Goal: Task Accomplishment & Management: Manage account settings

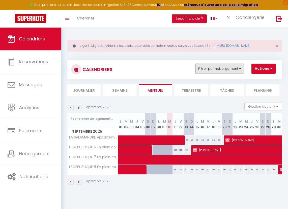
click at [236, 74] on button "Filtrer par hébergement" at bounding box center [220, 69] width 48 height 10
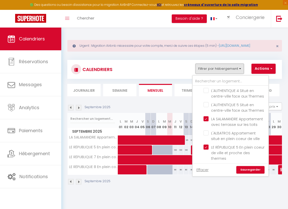
scroll to position [249, 0]
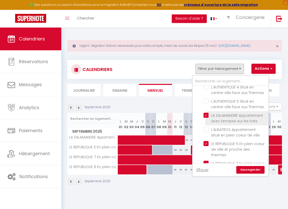
click at [207, 114] on input "LA SALAMANDRE Appartement avec terrasse sur les toits" at bounding box center [235, 115] width 63 height 5
checkbox input "false"
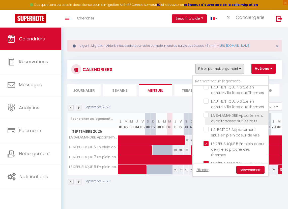
checkbox input "false"
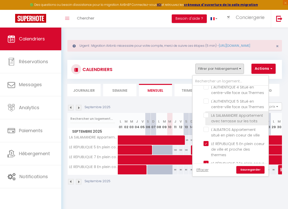
checkbox input "false"
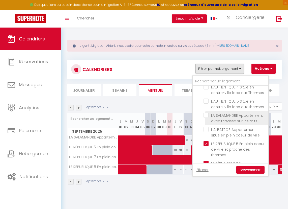
checkbox input "false"
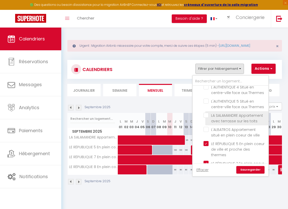
checkbox input "false"
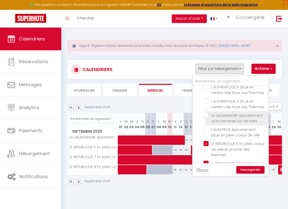
checkbox input "false"
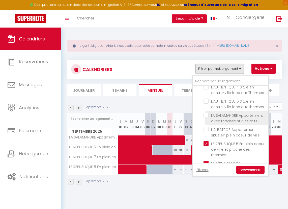
checkbox input "false"
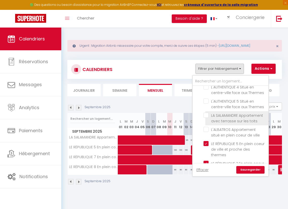
checkbox input "false"
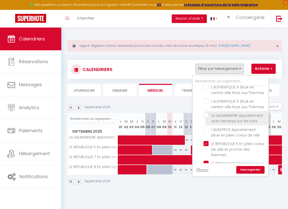
checkbox input "false"
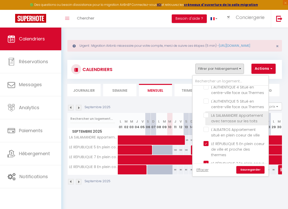
checkbox input "false"
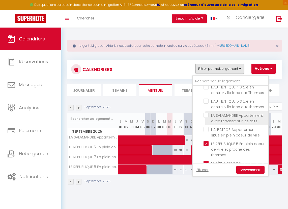
checkbox input "false"
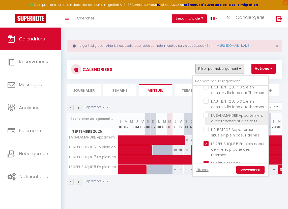
checkbox input "false"
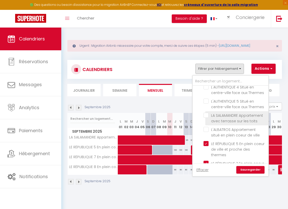
checkbox input "false"
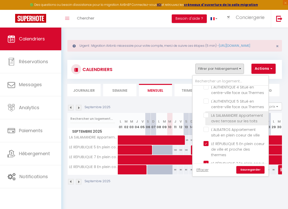
checkbox input "false"
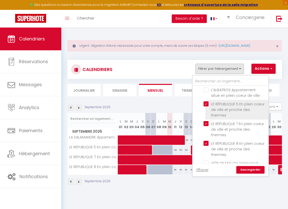
click at [208, 104] on input "LE RÉPUBLIQUE 5 En plein coeur de ville et proche des thermes" at bounding box center [235, 103] width 63 height 5
checkbox input "false"
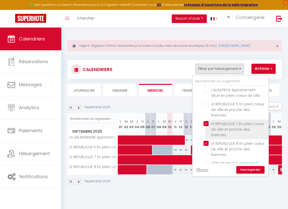
checkbox input "false"
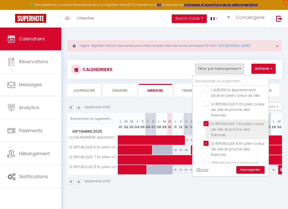
checkbox input "false"
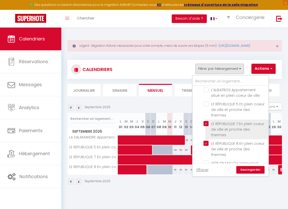
checkbox input "false"
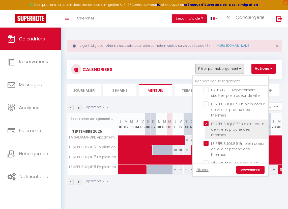
checkbox input "false"
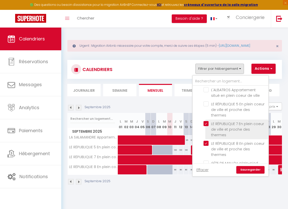
checkbox input "false"
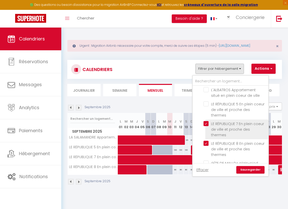
checkbox input "false"
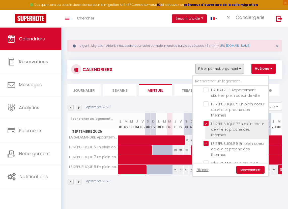
checkbox input "false"
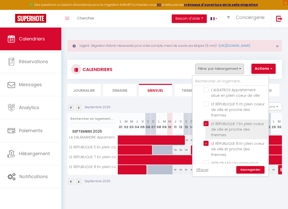
checkbox input "false"
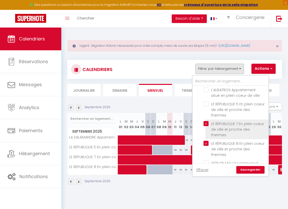
checkbox input "false"
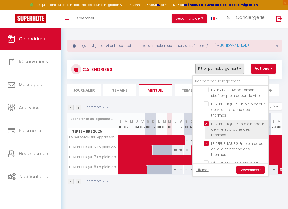
checkbox input "false"
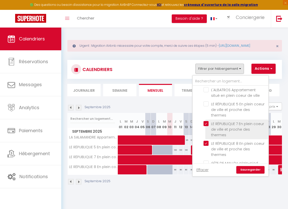
checkbox input "false"
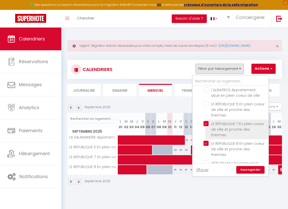
checkbox input "false"
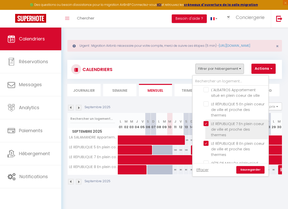
checkbox input "false"
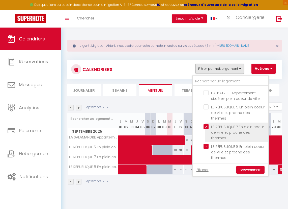
click at [206, 124] on input "LE RÉPUBLIQUE 7 En plein coeur de ville et proche des thermes" at bounding box center [235, 126] width 63 height 5
checkbox input "false"
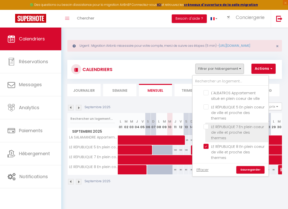
checkbox input "false"
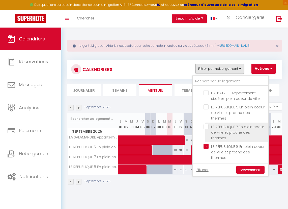
checkbox input "false"
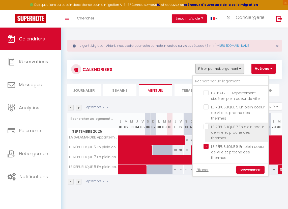
checkbox input "false"
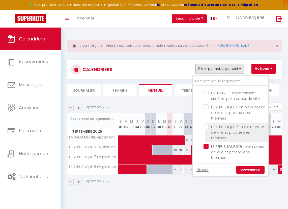
checkbox input "false"
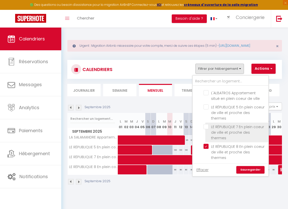
checkbox input "false"
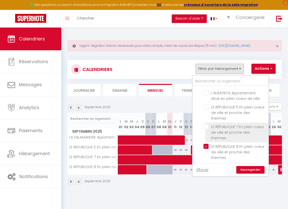
checkbox input "false"
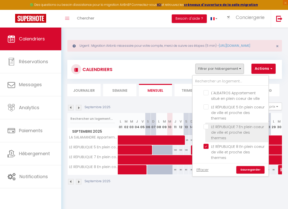
checkbox input "false"
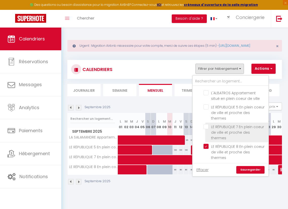
checkbox input "false"
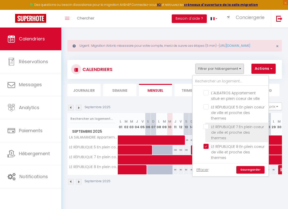
checkbox input "false"
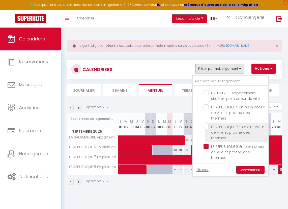
checkbox input "false"
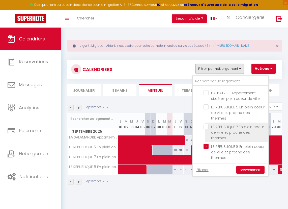
checkbox input "false"
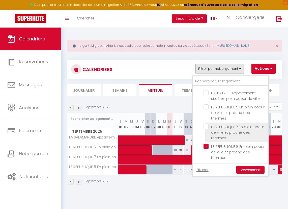
checkbox input "false"
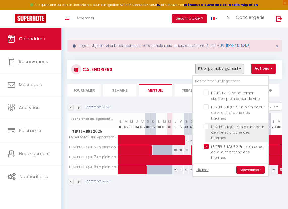
checkbox input "false"
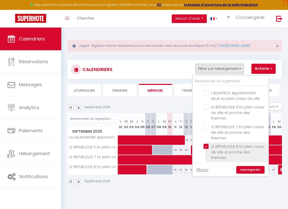
click at [207, 144] on input "LE RÉPUBLIQUE 8 En plein coeur de ville et proche des thermes" at bounding box center [235, 146] width 63 height 5
checkbox input "false"
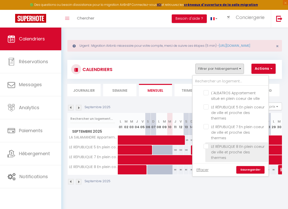
checkbox input "false"
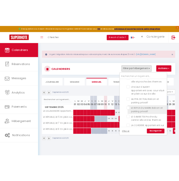
scroll to position [114, 0]
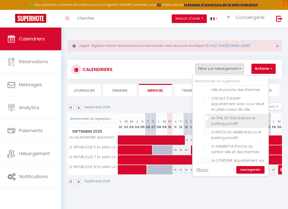
click at [206, 116] on input "AU PHIL DE l'EAU Balcon et parking privatif" at bounding box center [235, 117] width 63 height 5
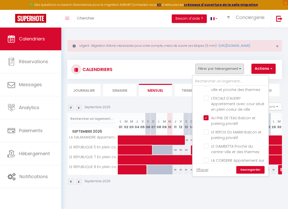
click at [251, 173] on link "Sauvegarder" at bounding box center [251, 170] width 28 height 8
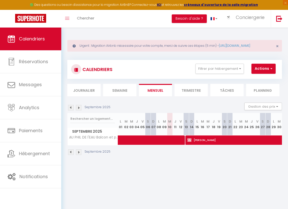
click at [70, 110] on img at bounding box center [71, 108] width 6 height 6
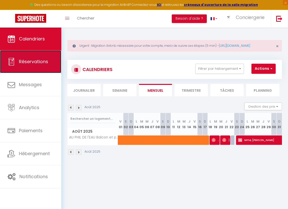
click at [32, 58] on span "Réservations" at bounding box center [33, 61] width 29 height 6
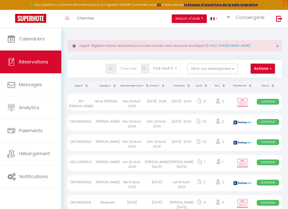
click at [266, 74] on button "Actions" at bounding box center [263, 69] width 24 height 10
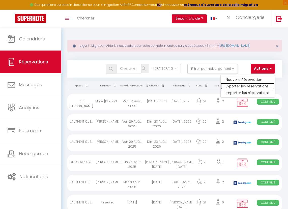
click at [243, 89] on link "Exporter les réservations" at bounding box center [248, 86] width 54 height 7
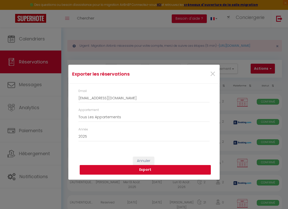
click at [151, 169] on button "Export" at bounding box center [145, 170] width 131 height 10
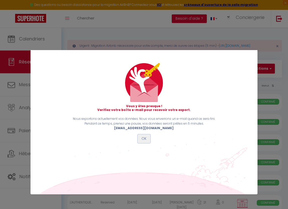
click at [145, 140] on button "OK" at bounding box center [144, 138] width 13 height 9
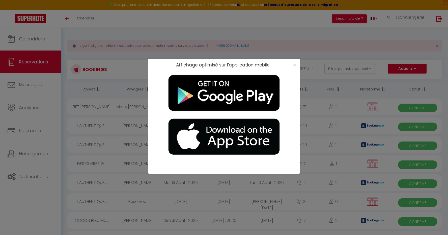
scroll to position [26, 0]
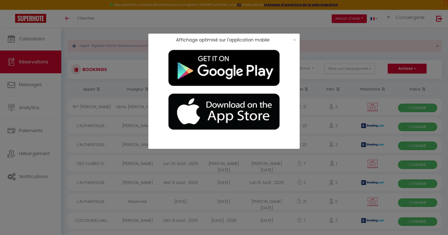
drag, startPoint x: 446, startPoint y: 231, endPoint x: 259, endPoint y: 204, distance: 188.3
click at [259, 204] on div "Affichage optimisé sur l'application mobile ×" at bounding box center [224, 117] width 448 height 235
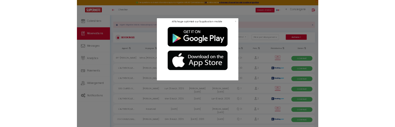
scroll to position [0, 0]
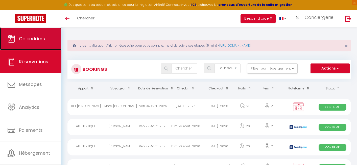
click at [21, 36] on span "Calendriers" at bounding box center [32, 39] width 26 height 6
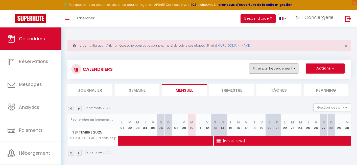
click at [293, 69] on button "Filtrer par hébergement" at bounding box center [273, 69] width 48 height 10
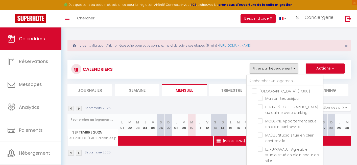
click at [136, 104] on div "Septembre 2025 Gestion des prix Nb Nuits minimum Règles Disponibilité" at bounding box center [208, 109] width 283 height 10
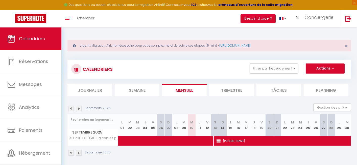
click at [70, 109] on img at bounding box center [71, 109] width 6 height 6
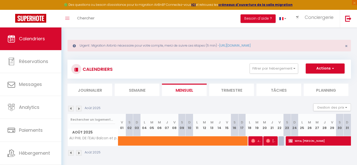
click at [70, 109] on img at bounding box center [71, 109] width 6 height 6
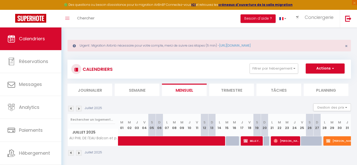
click at [70, 109] on img at bounding box center [71, 109] width 6 height 6
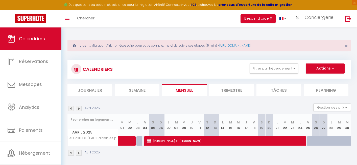
click at [70, 108] on img at bounding box center [71, 109] width 6 height 6
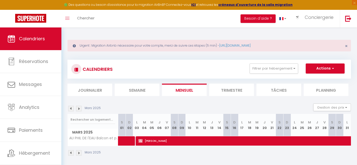
click at [70, 109] on img at bounding box center [71, 109] width 6 height 6
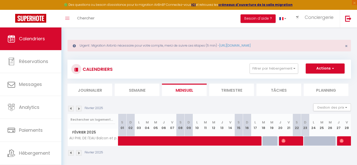
click at [70, 109] on img at bounding box center [71, 109] width 6 height 6
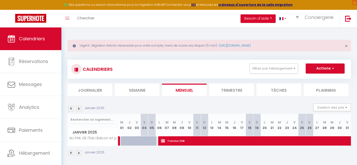
click at [70, 109] on img at bounding box center [71, 109] width 6 height 6
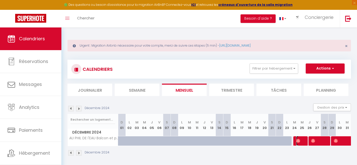
click at [302, 142] on span at bounding box center [301, 141] width 10 height 10
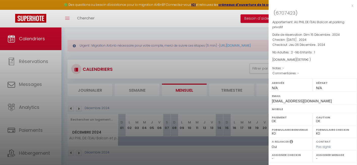
click at [225, 64] on div at bounding box center [178, 82] width 357 height 165
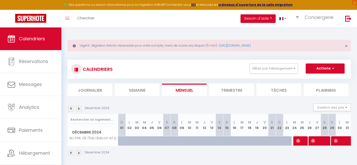
click at [77, 109] on img at bounding box center [79, 109] width 6 height 6
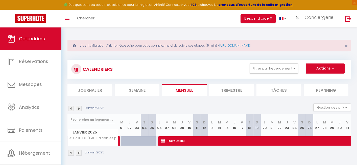
click at [80, 109] on img at bounding box center [79, 109] width 6 height 6
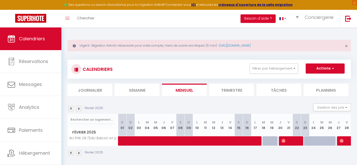
click at [81, 109] on img at bounding box center [79, 109] width 6 height 6
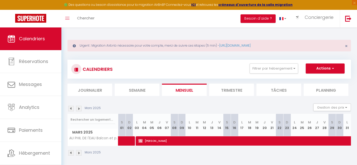
click at [79, 109] on img at bounding box center [79, 109] width 6 height 6
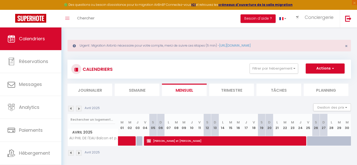
click at [79, 109] on img at bounding box center [79, 109] width 6 height 6
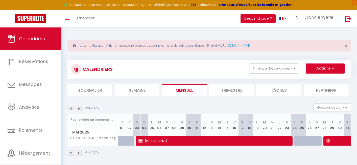
click at [79, 109] on img at bounding box center [79, 109] width 6 height 6
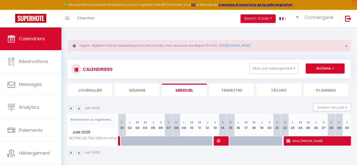
click at [80, 108] on img at bounding box center [79, 109] width 6 height 6
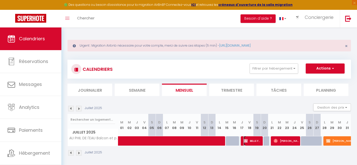
click at [256, 140] on span "BELLE FACTORY [PERSON_NAME]" at bounding box center [252, 141] width 18 height 10
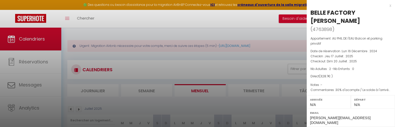
click at [390, 6] on div "x" at bounding box center [349, 6] width 85 height 6
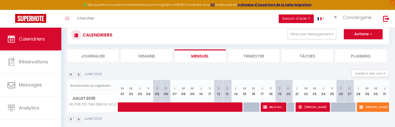
scroll to position [41, 0]
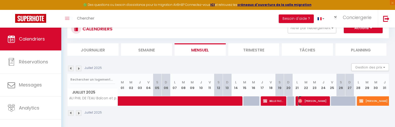
click at [320, 101] on span "[PERSON_NAME]" at bounding box center [313, 101] width 30 height 10
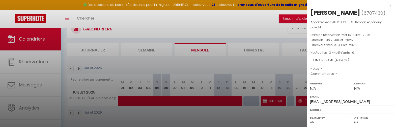
click at [254, 34] on div at bounding box center [197, 63] width 395 height 127
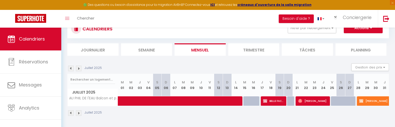
click at [78, 68] on img at bounding box center [79, 68] width 6 height 6
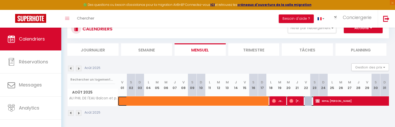
click at [155, 100] on span at bounding box center [221, 101] width 197 height 10
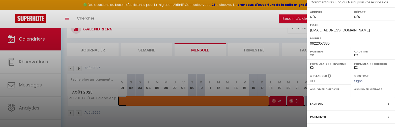
scroll to position [114, 0]
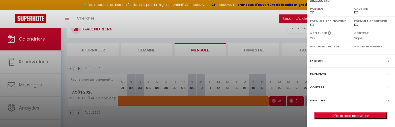
click at [344, 115] on link "Détails de la réservation" at bounding box center [351, 115] width 73 height 7
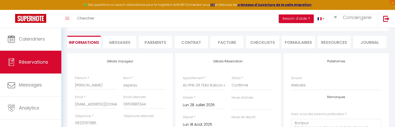
scroll to position [53, 0]
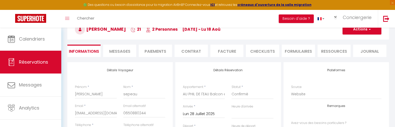
click at [162, 53] on li "Paiements" at bounding box center [155, 50] width 33 height 12
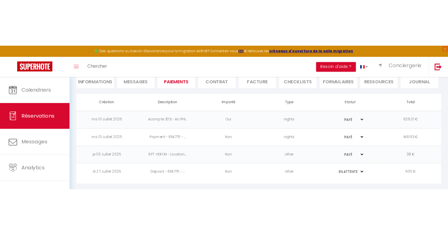
scroll to position [28, 0]
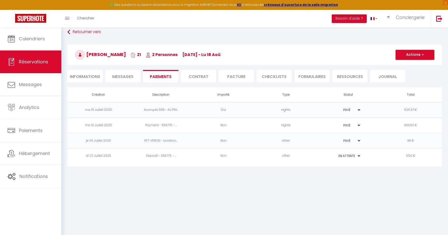
click at [95, 76] on li "Informations" at bounding box center [84, 76] width 35 height 12
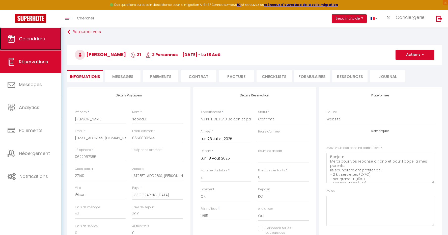
click at [33, 38] on span "Calendriers" at bounding box center [32, 39] width 26 height 6
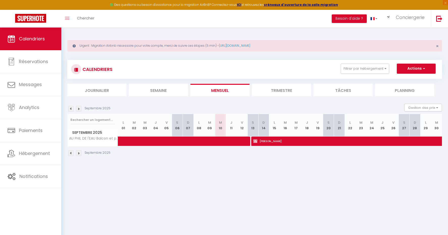
click at [71, 108] on img at bounding box center [71, 109] width 6 height 6
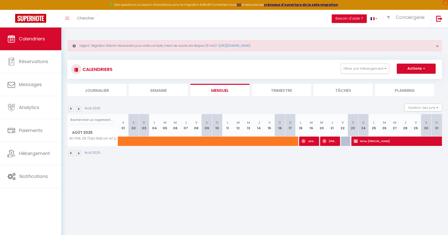
click at [78, 109] on img at bounding box center [79, 109] width 6 height 6
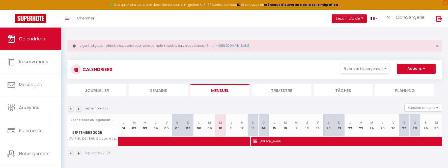
click at [71, 109] on img at bounding box center [71, 109] width 6 height 6
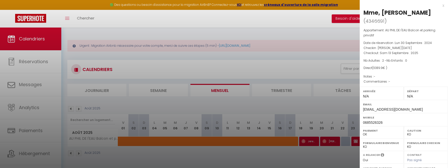
click at [444, 6] on div "x" at bounding box center [402, 6] width 85 height 6
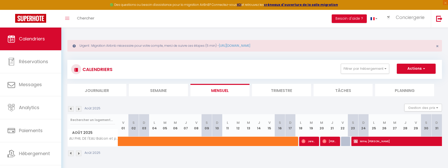
click at [80, 109] on img at bounding box center [79, 109] width 6 height 6
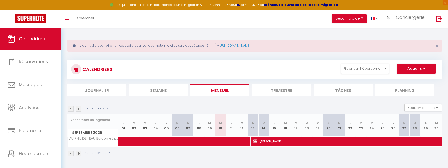
click at [78, 109] on img at bounding box center [79, 109] width 6 height 6
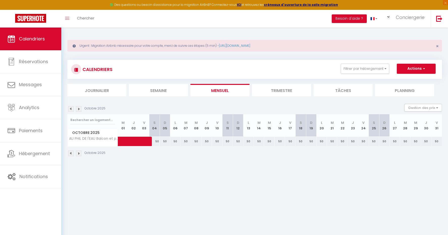
click at [225, 157] on div "Octobre 2025" at bounding box center [254, 153] width 375 height 15
click at [72, 109] on img at bounding box center [71, 109] width 6 height 6
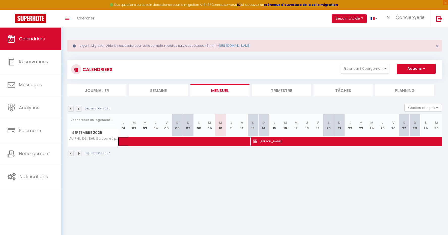
click at [230, 142] on span at bounding box center [193, 142] width 139 height 10
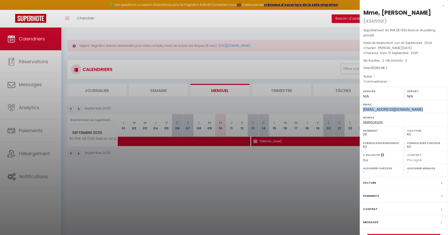
drag, startPoint x: 414, startPoint y: 102, endPoint x: 361, endPoint y: 100, distance: 52.8
click at [361, 100] on div "Email [EMAIL_ADDRESS][DOMAIN_NAME]" at bounding box center [404, 106] width 88 height 13
copy span "[EMAIL_ADDRESS][DOMAIN_NAME]"
click at [390, 234] on link "Détails de la réservation" at bounding box center [404, 237] width 73 height 7
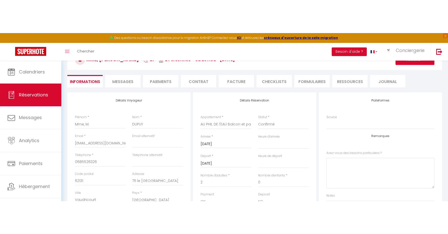
scroll to position [19, 0]
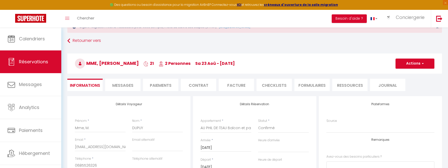
click at [156, 83] on li "Paiements" at bounding box center [160, 85] width 35 height 12
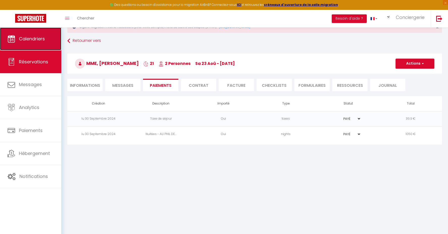
click at [32, 41] on span "Calendriers" at bounding box center [32, 39] width 26 height 6
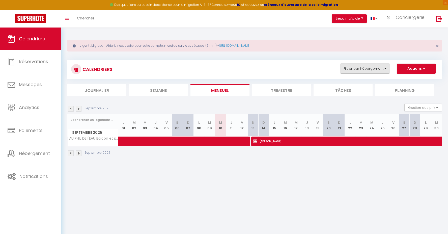
click at [386, 68] on button "Filtrer par hébergement" at bounding box center [365, 69] width 48 height 10
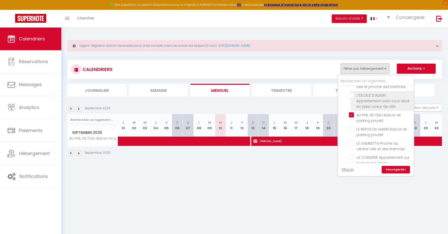
scroll to position [119, 0]
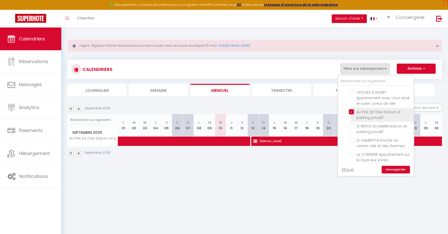
click at [351, 109] on input "AU PHIL DE l'EAU Balcon et parking privatif" at bounding box center [380, 111] width 63 height 5
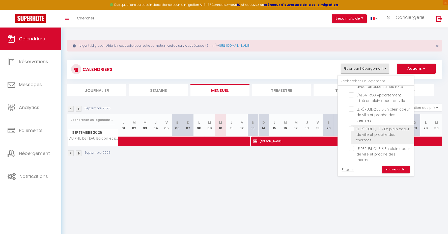
scroll to position [283, 0]
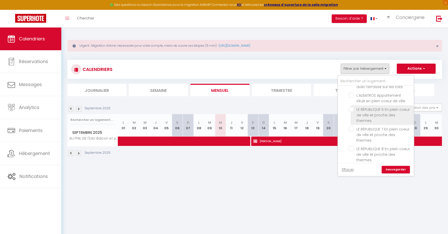
click at [352, 107] on input "LE RÉPUBLIQUE 5 En plein coeur de ville et proche des thermes" at bounding box center [380, 109] width 63 height 5
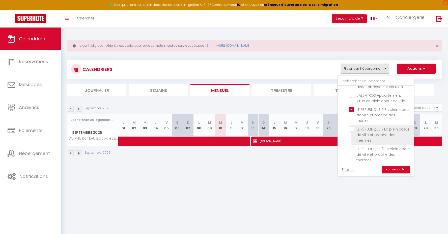
click at [352, 127] on input "LE RÉPUBLIQUE 7 En plein coeur de ville et proche des thermes" at bounding box center [380, 129] width 63 height 5
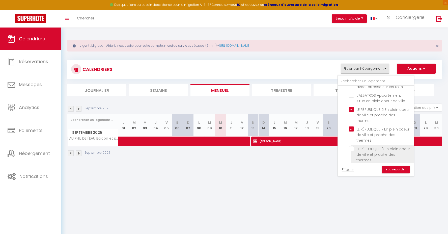
click at [352, 146] on input "LE RÉPUBLIQUE 8 En plein coeur de ville et proche des thermes" at bounding box center [380, 148] width 63 height 5
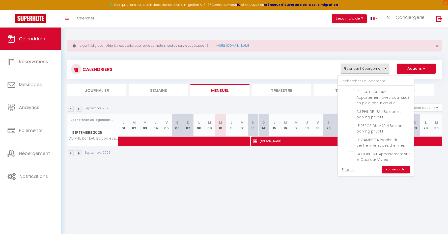
scroll to position [122, 0]
click at [396, 170] on link "Sauvegarder" at bounding box center [396, 170] width 28 height 8
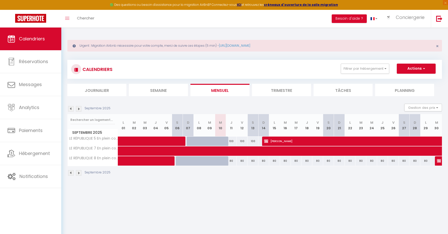
click at [80, 109] on img at bounding box center [79, 109] width 6 height 6
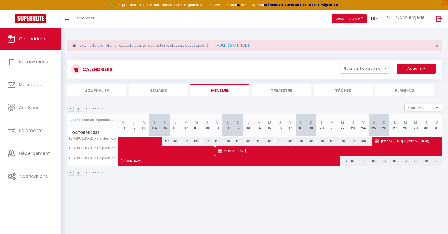
click at [80, 109] on img at bounding box center [79, 109] width 6 height 6
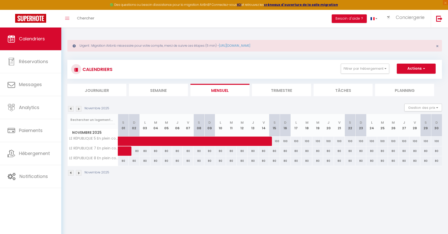
click at [80, 109] on img at bounding box center [79, 109] width 6 height 6
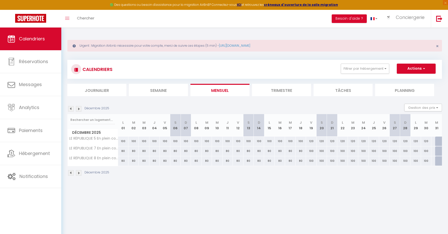
click at [80, 109] on img at bounding box center [79, 109] width 6 height 6
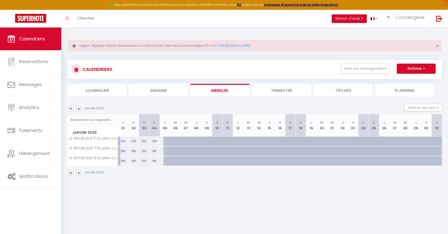
click at [80, 109] on img at bounding box center [79, 109] width 6 height 6
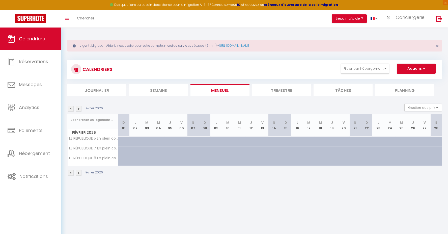
click at [78, 109] on img at bounding box center [79, 109] width 6 height 6
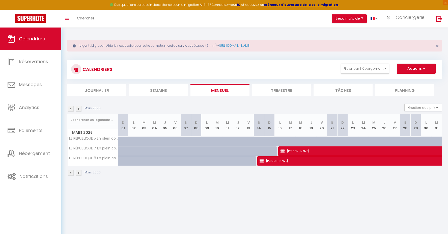
click at [78, 109] on img at bounding box center [79, 109] width 6 height 6
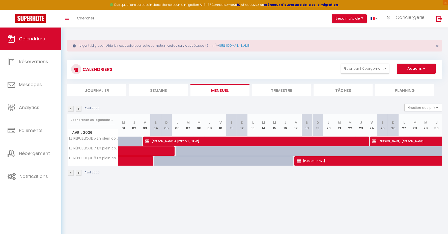
click at [78, 109] on img at bounding box center [79, 109] width 6 height 6
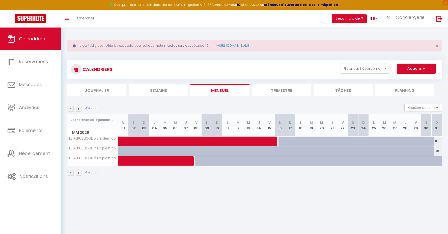
click at [78, 109] on img at bounding box center [79, 109] width 6 height 6
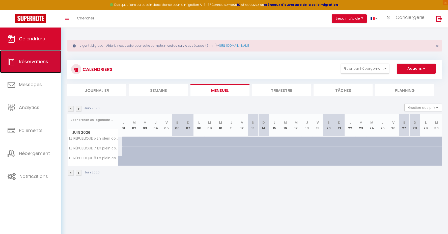
click at [35, 63] on span "Réservations" at bounding box center [33, 61] width 29 height 6
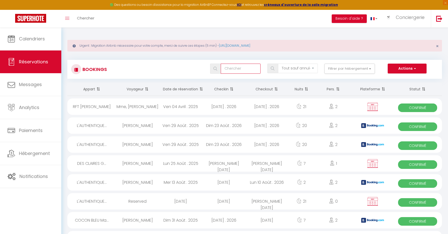
click at [237, 70] on input "text" at bounding box center [241, 69] width 40 height 10
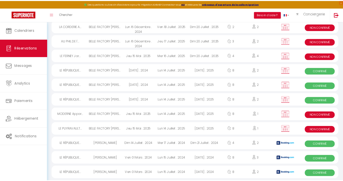
scroll to position [80, 0]
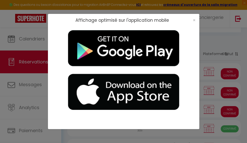
drag, startPoint x: 246, startPoint y: 139, endPoint x: 307, endPoint y: 177, distance: 72.4
click at [193, 19] on span "×" at bounding box center [194, 20] width 3 height 6
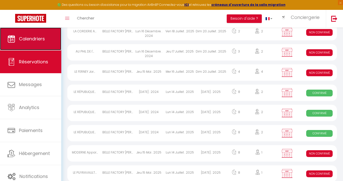
click at [31, 38] on span "Calendriers" at bounding box center [32, 39] width 26 height 6
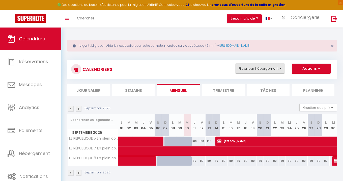
click at [273, 70] on button "Filtrer par hébergement" at bounding box center [260, 69] width 48 height 10
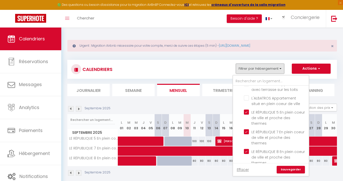
scroll to position [282, 0]
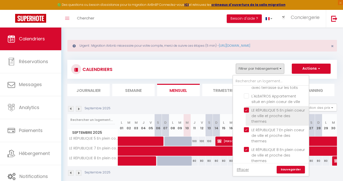
click at [246, 108] on input "LE RÉPUBLIQUE 5 En plein coeur de ville et proche des thermes" at bounding box center [275, 110] width 63 height 5
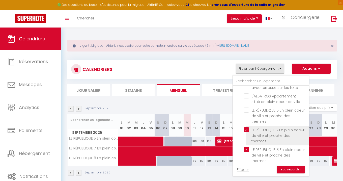
click at [246, 127] on input "LE RÉPUBLIQUE 7 En plein coeur de ville et proche des thermes" at bounding box center [275, 129] width 63 height 5
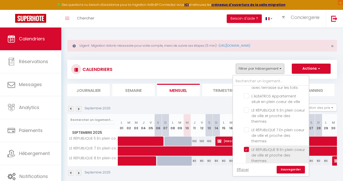
click at [246, 147] on input "LE RÉPUBLIQUE 8 En plein coeur de ville et proche des thermes" at bounding box center [275, 149] width 63 height 5
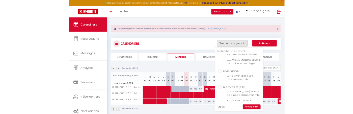
scroll to position [717, 0]
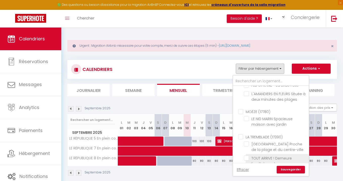
click at [249, 156] on input "TOUT ARRIVE ! Demeure familiale sur la [GEOGRAPHIC_DATA]" at bounding box center [275, 158] width 63 height 5
click at [289, 170] on link "Sauvegarder" at bounding box center [291, 170] width 28 height 8
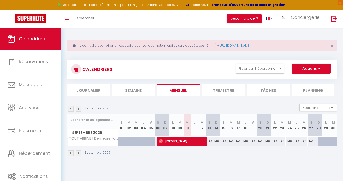
click at [78, 109] on img at bounding box center [79, 109] width 6 height 6
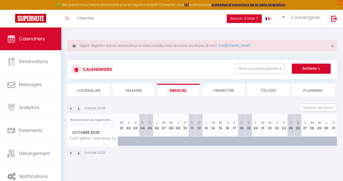
click at [78, 109] on img at bounding box center [79, 109] width 6 height 6
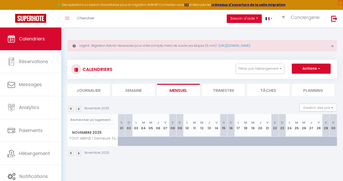
click at [78, 109] on img at bounding box center [79, 109] width 6 height 6
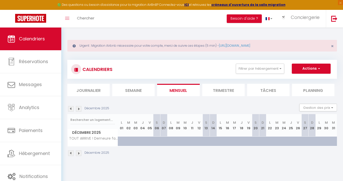
click at [78, 109] on img at bounding box center [79, 109] width 6 height 6
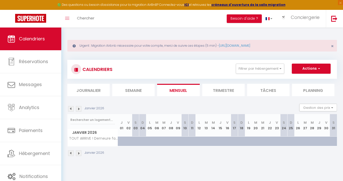
click at [78, 109] on img at bounding box center [79, 109] width 6 height 6
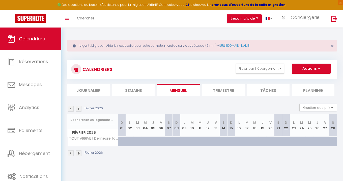
click at [78, 109] on img at bounding box center [79, 109] width 6 height 6
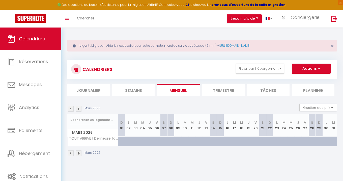
click at [78, 109] on img at bounding box center [79, 109] width 6 height 6
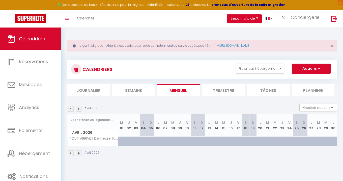
click at [78, 109] on img at bounding box center [79, 109] width 6 height 6
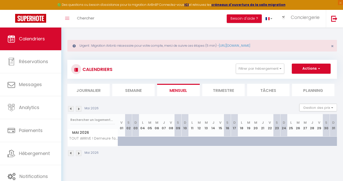
click at [78, 109] on img at bounding box center [79, 109] width 6 height 6
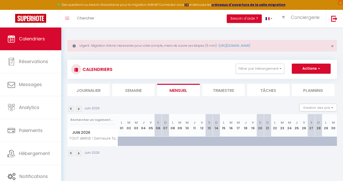
click at [70, 108] on img at bounding box center [71, 109] width 6 height 6
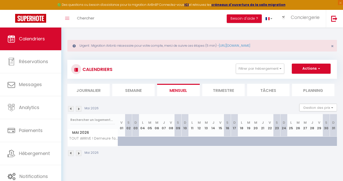
click at [70, 108] on img at bounding box center [71, 109] width 6 height 6
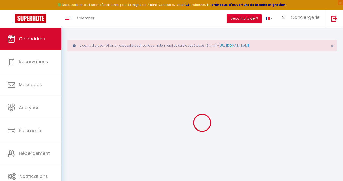
click at [70, 108] on div at bounding box center [202, 123] width 270 height 136
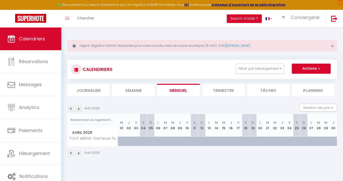
click at [70, 108] on img at bounding box center [71, 109] width 6 height 6
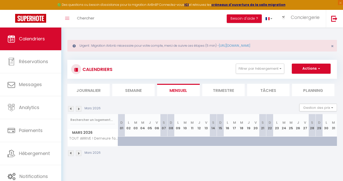
click at [70, 108] on img at bounding box center [71, 109] width 6 height 6
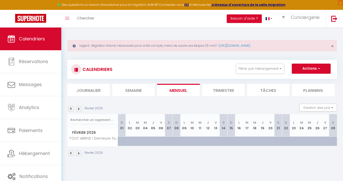
click at [70, 108] on img at bounding box center [71, 109] width 6 height 6
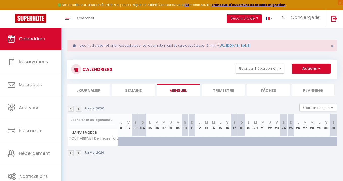
click at [70, 108] on img at bounding box center [71, 109] width 6 height 6
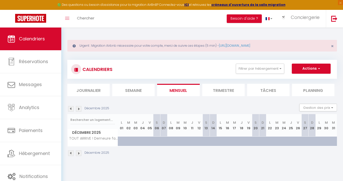
click at [70, 108] on img at bounding box center [71, 109] width 6 height 6
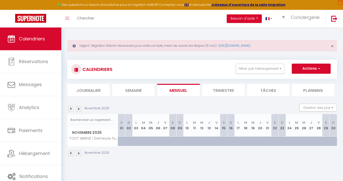
click at [70, 108] on img at bounding box center [71, 109] width 6 height 6
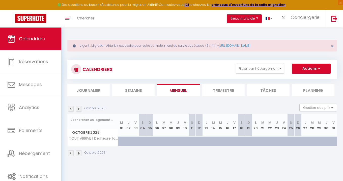
click at [70, 108] on img at bounding box center [71, 109] width 6 height 6
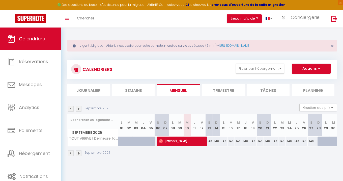
click at [70, 108] on img at bounding box center [71, 109] width 6 height 6
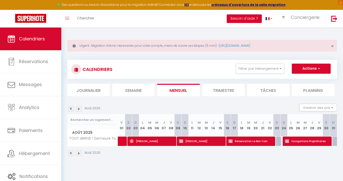
click at [70, 108] on img at bounding box center [71, 109] width 6 height 6
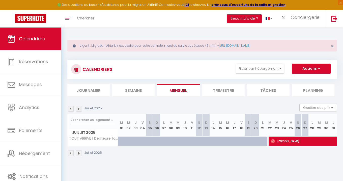
click at [79, 108] on img at bounding box center [79, 109] width 6 height 6
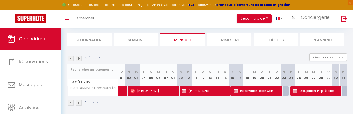
scroll to position [53, 0]
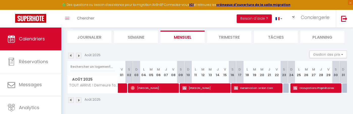
click at [70, 55] on img at bounding box center [71, 56] width 6 height 6
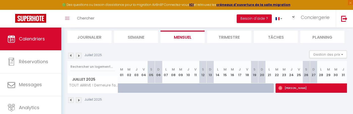
click at [78, 56] on img at bounding box center [79, 56] width 6 height 6
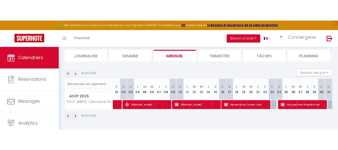
scroll to position [28, 0]
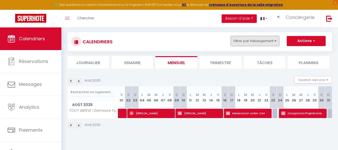
click at [275, 42] on button "Filtrer par hébergement" at bounding box center [255, 41] width 48 height 10
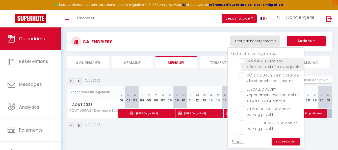
scroll to position [95, 0]
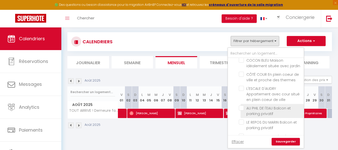
click at [243, 106] on input "AU PHIL DE l'EAU Balcon et parking privatif" at bounding box center [270, 108] width 63 height 5
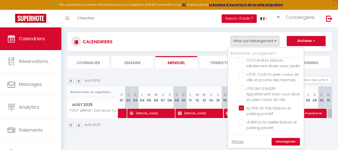
click at [287, 142] on link "Sauvegarder" at bounding box center [286, 142] width 28 height 8
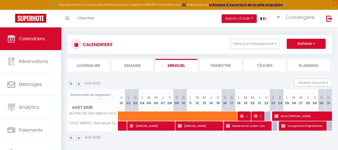
scroll to position [23, 0]
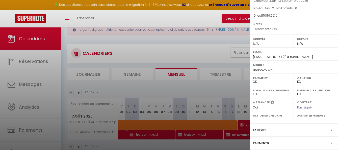
scroll to position [90, 0]
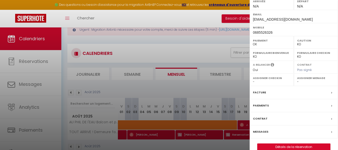
click at [261, 90] on label "Facture" at bounding box center [259, 92] width 13 height 5
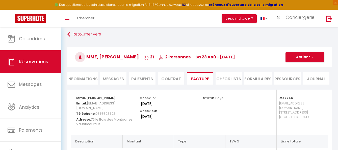
scroll to position [12, 0]
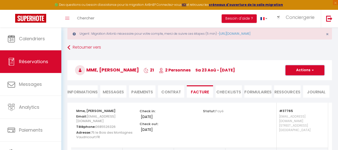
click at [313, 70] on span "button" at bounding box center [312, 70] width 3 height 5
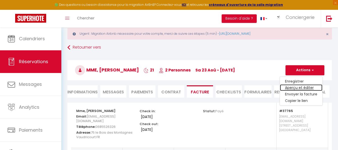
click at [297, 88] on link "Aperçu et éditer" at bounding box center [301, 88] width 42 height 7
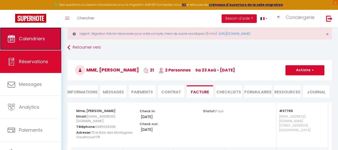
click at [45, 41] on link "Calendriers" at bounding box center [30, 39] width 61 height 23
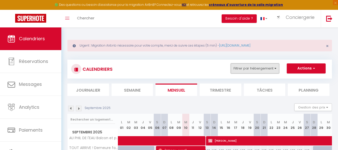
click at [274, 71] on button "Filtrer par hébergement" at bounding box center [255, 69] width 48 height 10
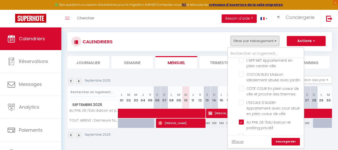
scroll to position [82, 0]
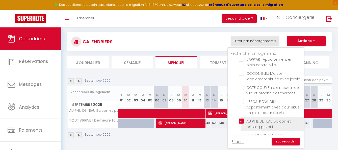
click at [243, 119] on input "AU PHIL DE l'EAU Balcon et parking privatif" at bounding box center [270, 121] width 63 height 5
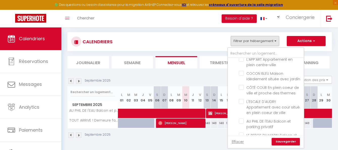
click at [284, 143] on link "Sauvegarder" at bounding box center [286, 142] width 28 height 8
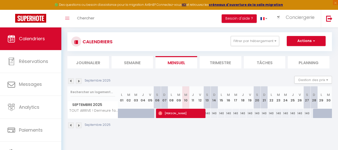
click at [79, 80] on img at bounding box center [79, 82] width 6 height 6
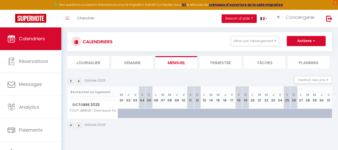
click at [79, 80] on img at bounding box center [79, 82] width 6 height 6
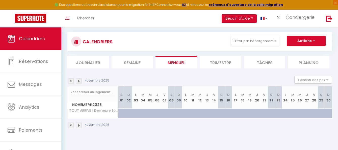
click at [79, 80] on img at bounding box center [79, 82] width 6 height 6
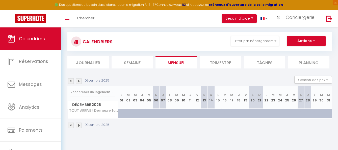
click at [79, 80] on img at bounding box center [79, 82] width 6 height 6
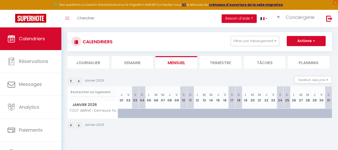
click at [79, 80] on img at bounding box center [79, 82] width 6 height 6
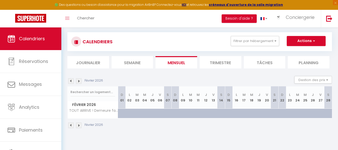
click at [79, 80] on img at bounding box center [79, 82] width 6 height 6
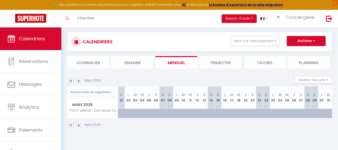
click at [79, 80] on img at bounding box center [79, 82] width 6 height 6
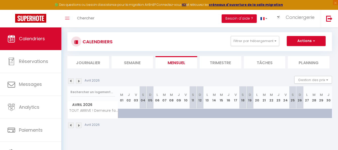
click at [79, 80] on img at bounding box center [79, 82] width 6 height 6
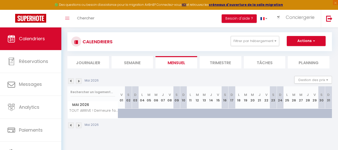
click at [79, 80] on img at bounding box center [79, 82] width 6 height 6
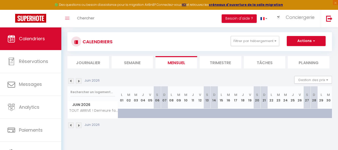
click at [79, 80] on img at bounding box center [79, 82] width 6 height 6
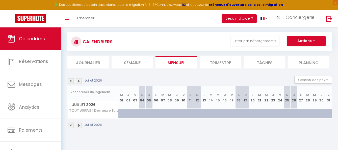
click at [139, 113] on div at bounding box center [142, 114] width 7 height 10
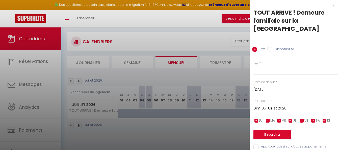
click at [272, 47] on input "Disponibilité" at bounding box center [269, 49] width 5 height 5
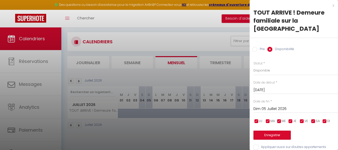
click at [272, 87] on input "[DATE]" at bounding box center [296, 90] width 85 height 7
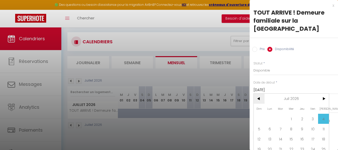
click at [262, 94] on span "<" at bounding box center [259, 99] width 11 height 10
click at [268, 114] on span "1" at bounding box center [270, 119] width 11 height 10
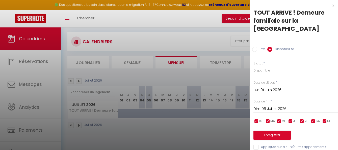
click at [280, 106] on input "Dim 05 Juillet 2026" at bounding box center [296, 109] width 85 height 7
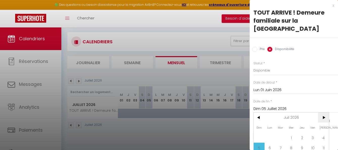
click at [326, 113] on span ">" at bounding box center [323, 118] width 11 height 10
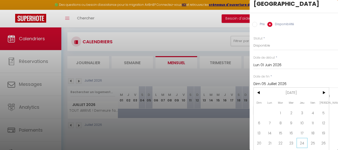
scroll to position [24, 0]
click at [322, 88] on span ">" at bounding box center [323, 93] width 11 height 10
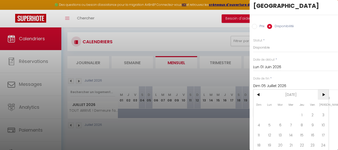
scroll to position [22, 0]
click at [322, 111] on span "3" at bounding box center [323, 116] width 11 height 10
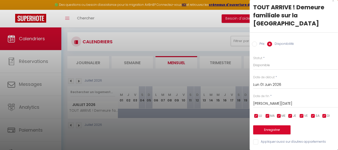
scroll to position [0, 0]
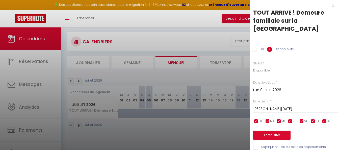
click at [275, 87] on input "Lun 01 Juin 2026" at bounding box center [295, 90] width 85 height 7
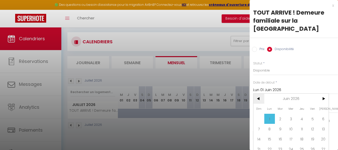
click at [259, 94] on span "<" at bounding box center [259, 99] width 11 height 10
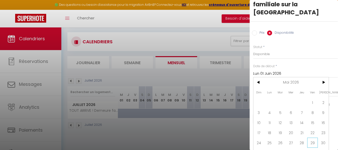
click at [316, 138] on span "29" at bounding box center [312, 143] width 11 height 10
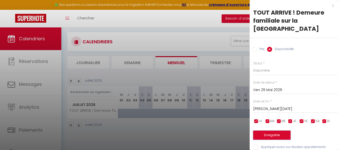
click at [271, 131] on button "Enregistrer" at bounding box center [271, 135] width 37 height 9
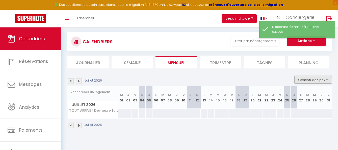
click at [310, 77] on button "Gestion des prix" at bounding box center [313, 80] width 38 height 8
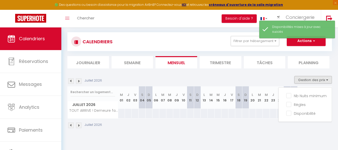
click at [266, 77] on div "[DATE] Gestion des prix Nb Nuits minimum Règles Disponibilité" at bounding box center [199, 81] width 265 height 10
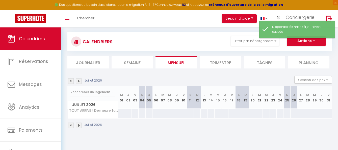
click at [181, 112] on div at bounding box center [183, 113] width 7 height 9
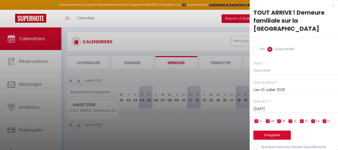
click at [264, 87] on input "Ven 10 Juillet 2026" at bounding box center [296, 90] width 85 height 7
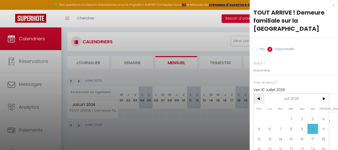
click at [260, 94] on span "<" at bounding box center [259, 99] width 11 height 10
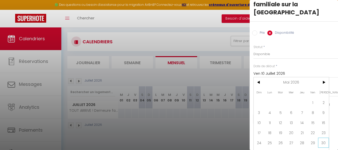
scroll to position [16, 0]
click at [314, 138] on span "29" at bounding box center [313, 143] width 11 height 10
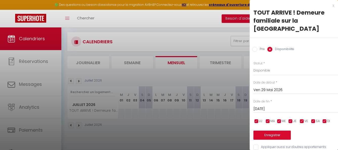
click at [283, 106] on input "[DATE]" at bounding box center [296, 109] width 85 height 7
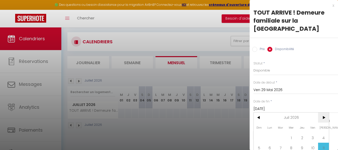
click at [325, 113] on span ">" at bounding box center [323, 118] width 11 height 10
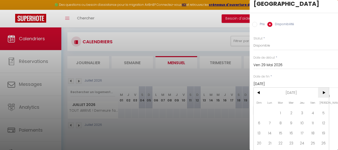
click at [325, 88] on span ">" at bounding box center [323, 93] width 11 height 10
click at [325, 108] on span "3" at bounding box center [323, 113] width 11 height 10
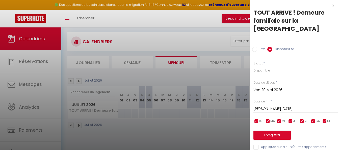
click at [294, 106] on input "[PERSON_NAME][DATE]" at bounding box center [296, 109] width 85 height 7
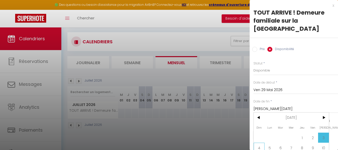
click at [258, 143] on span "4" at bounding box center [259, 148] width 11 height 10
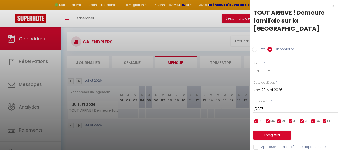
click at [254, 47] on input "Prix" at bounding box center [254, 49] width 5 height 5
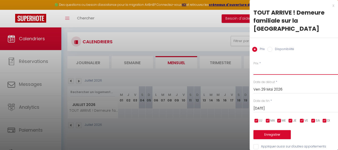
click at [263, 66] on input "Prix" at bounding box center [296, 70] width 85 height 9
click at [271, 131] on button "Enregistrer" at bounding box center [272, 135] width 37 height 9
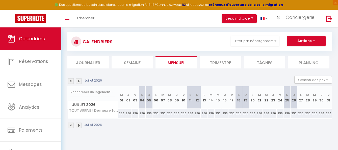
click at [71, 81] on img at bounding box center [71, 82] width 6 height 6
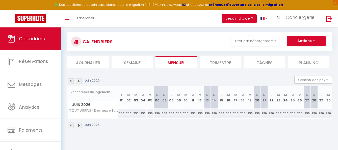
click at [71, 81] on img at bounding box center [71, 82] width 6 height 6
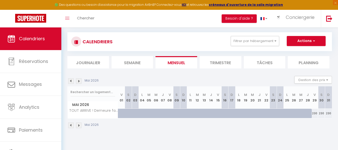
click at [71, 81] on img at bounding box center [71, 82] width 6 height 6
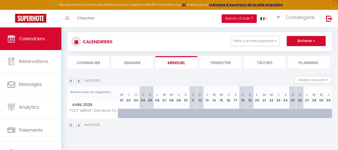
click at [71, 81] on img at bounding box center [71, 82] width 6 height 6
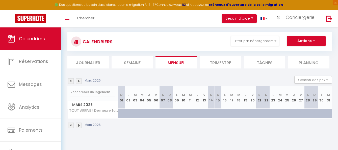
click at [71, 81] on img at bounding box center [71, 82] width 6 height 6
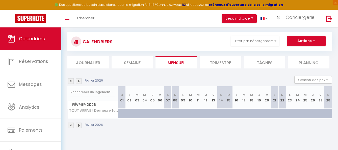
click at [71, 81] on img at bounding box center [71, 82] width 6 height 6
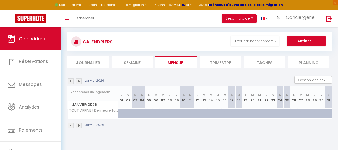
click at [71, 81] on img at bounding box center [71, 82] width 6 height 6
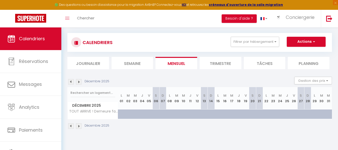
click at [71, 81] on img at bounding box center [71, 82] width 6 height 6
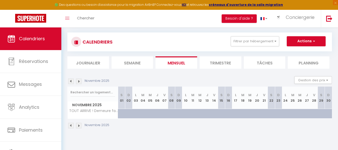
click at [71, 81] on img at bounding box center [71, 82] width 6 height 6
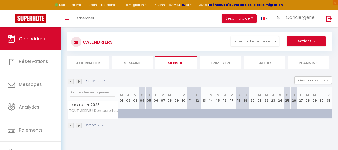
click at [71, 81] on img at bounding box center [71, 82] width 6 height 6
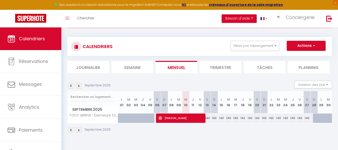
click at [71, 81] on div "Septembre 2025 Gestion des prix Nb Nuits minimum Règles Disponibilité" at bounding box center [199, 86] width 265 height 10
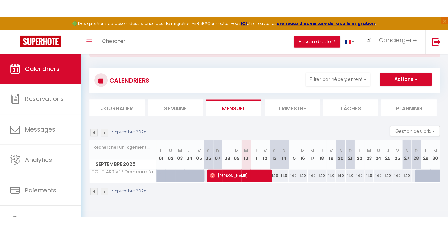
scroll to position [23, 0]
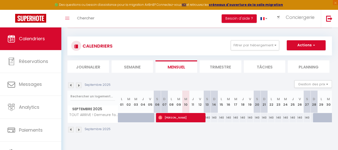
click at [71, 85] on img at bounding box center [71, 86] width 6 height 6
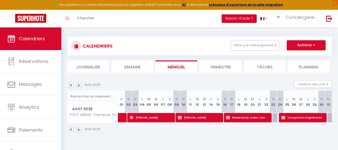
click at [80, 86] on img at bounding box center [79, 86] width 6 height 6
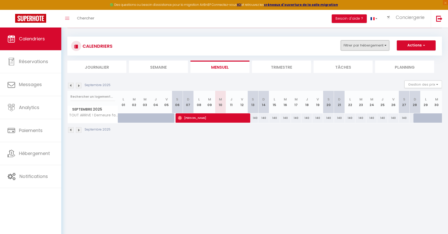
click at [385, 45] on button "Filtrer par hébergement" at bounding box center [365, 45] width 48 height 10
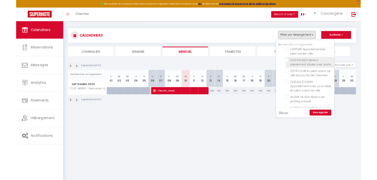
scroll to position [73, 0]
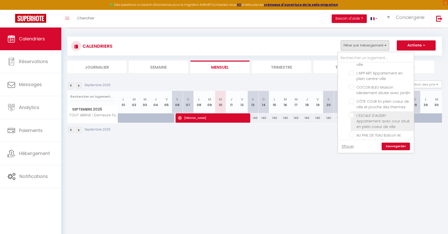
click at [354, 113] on input "L'ESCALE D'AUDRY Appartement avec cour situé en plein coeur de ville" at bounding box center [380, 115] width 63 height 5
click at [395, 147] on link "Sauvegarder" at bounding box center [396, 147] width 28 height 8
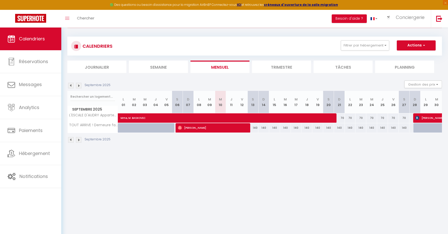
click at [72, 85] on img at bounding box center [71, 86] width 6 height 6
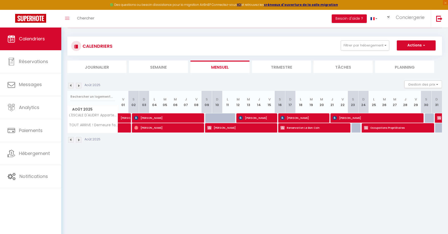
click at [70, 87] on img at bounding box center [71, 86] width 6 height 6
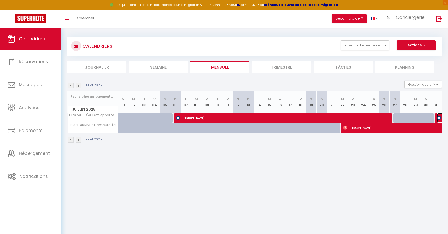
click at [439, 116] on img at bounding box center [440, 118] width 4 height 4
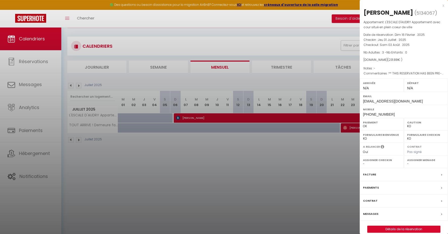
click at [190, 84] on div at bounding box center [224, 117] width 448 height 234
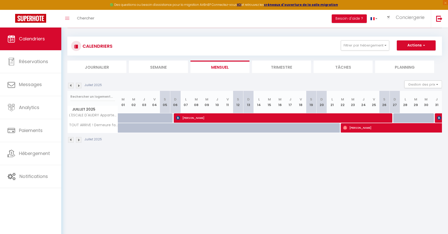
click at [78, 85] on img at bounding box center [79, 86] width 6 height 6
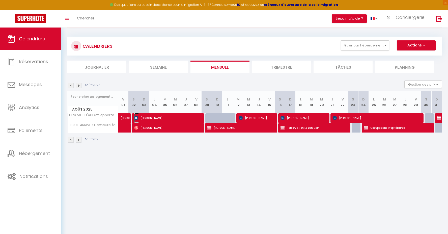
click at [182, 116] on span "[PERSON_NAME]" at bounding box center [167, 118] width 66 height 10
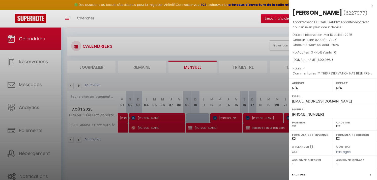
click at [373, 5] on div "x" at bounding box center [331, 6] width 85 height 6
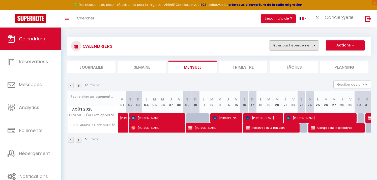
click at [317, 45] on button "Filtrer par hébergement" at bounding box center [294, 45] width 48 height 10
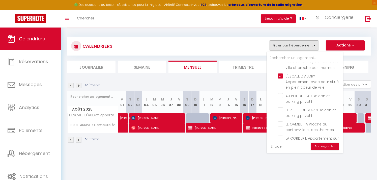
scroll to position [112, 0]
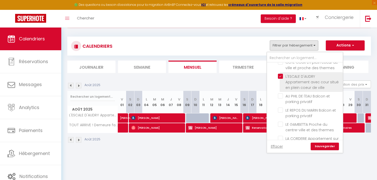
click at [283, 74] on input "L'ESCALE D'AUDRY Appartement avec cour situé en plein coeur de ville" at bounding box center [309, 76] width 63 height 5
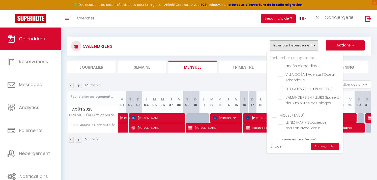
scroll to position [684, 0]
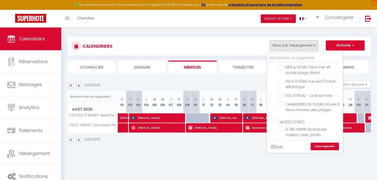
click at [283, 166] on input "TOUT ARRIVE ! Demeure familiale sur la [GEOGRAPHIC_DATA]" at bounding box center [309, 168] width 63 height 5
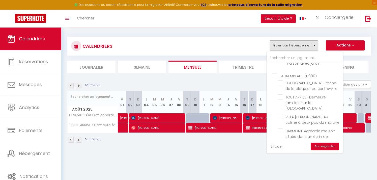
scroll to position [756, 0]
click at [282, 181] on input "LA VERRERIE Maison coeur de ville avec grand jardin" at bounding box center [309, 183] width 63 height 5
click at [329, 150] on link "Sauvegarder" at bounding box center [325, 147] width 28 height 8
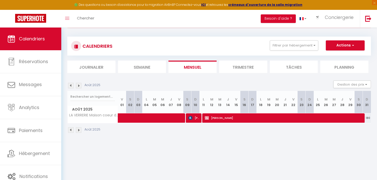
click at [71, 86] on img at bounding box center [71, 86] width 6 height 6
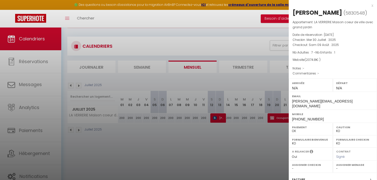
click at [176, 131] on div at bounding box center [188, 90] width 377 height 180
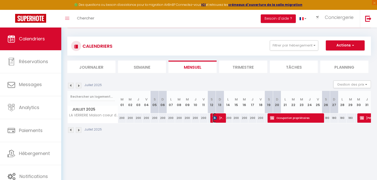
click at [220, 118] on span "[PERSON_NAME]" at bounding box center [218, 118] width 11 height 10
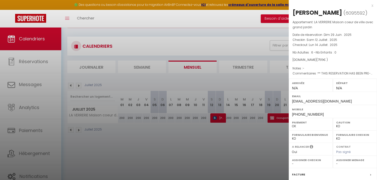
click at [224, 32] on div at bounding box center [188, 90] width 377 height 180
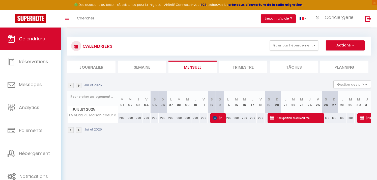
click at [78, 86] on img at bounding box center [79, 86] width 6 height 6
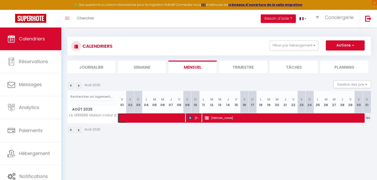
click at [145, 119] on span at bounding box center [169, 118] width 93 height 10
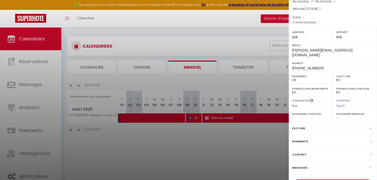
scroll to position [60, 0]
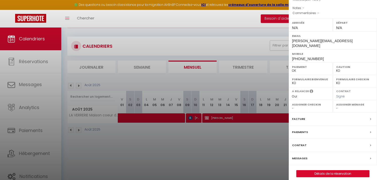
click at [300, 116] on label "Facture" at bounding box center [298, 118] width 13 height 5
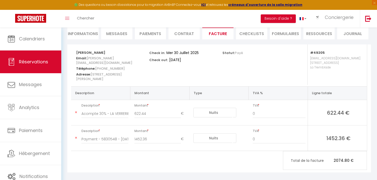
scroll to position [74, 0]
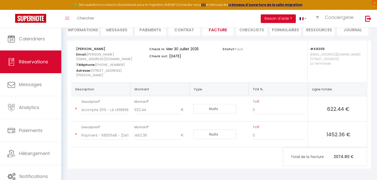
click at [90, 29] on li "Informations" at bounding box center [82, 29] width 31 height 12
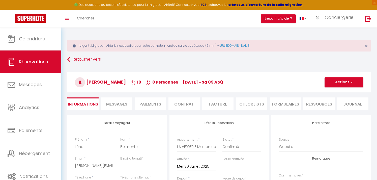
click at [151, 105] on li "Paiements" at bounding box center [150, 103] width 31 height 12
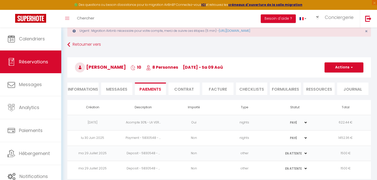
scroll to position [28, 0]
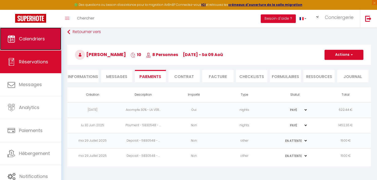
click at [32, 40] on span "Calendriers" at bounding box center [32, 39] width 26 height 6
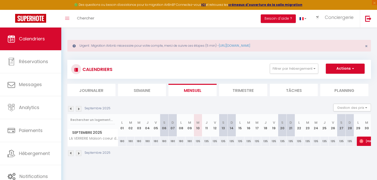
click at [71, 107] on img at bounding box center [71, 109] width 6 height 6
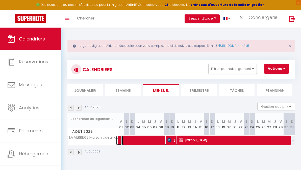
click at [143, 139] on span at bounding box center [168, 140] width 93 height 10
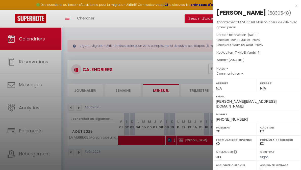
click at [295, 5] on div "x" at bounding box center [255, 6] width 85 height 6
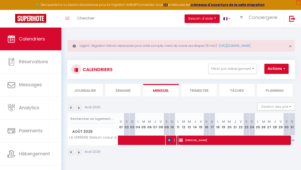
click at [199, 140] on span "[PERSON_NAME]" at bounding box center [235, 140] width 112 height 10
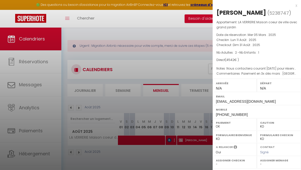
click at [187, 64] on div at bounding box center [150, 85] width 301 height 170
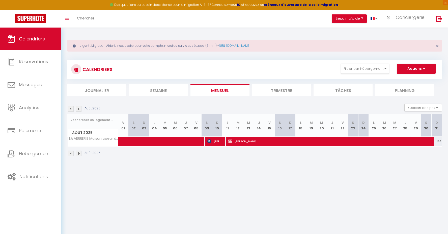
click at [70, 109] on img at bounding box center [71, 109] width 6 height 6
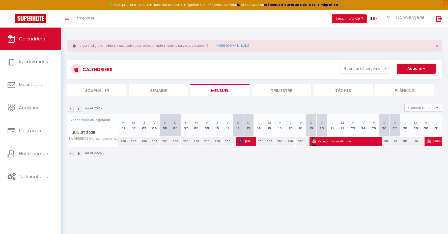
click at [356, 141] on span "Occupation propriétaires" at bounding box center [345, 141] width 66 height 10
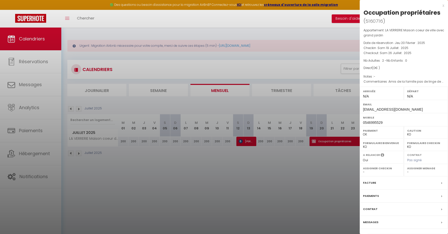
click at [368, 182] on label "Facture" at bounding box center [369, 182] width 13 height 5
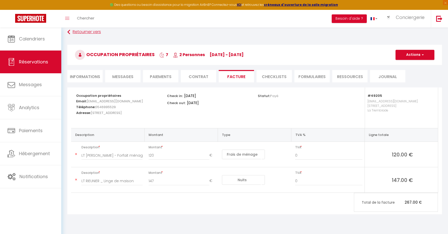
scroll to position [27, 0]
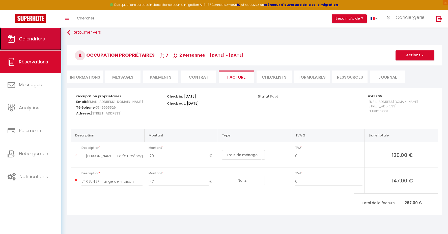
click at [26, 39] on span "Calendriers" at bounding box center [32, 39] width 26 height 6
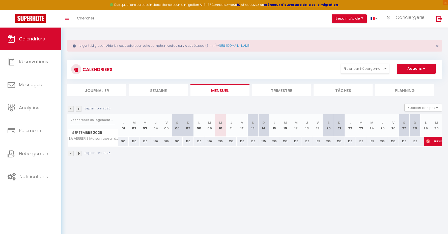
click at [70, 109] on img at bounding box center [71, 109] width 6 height 6
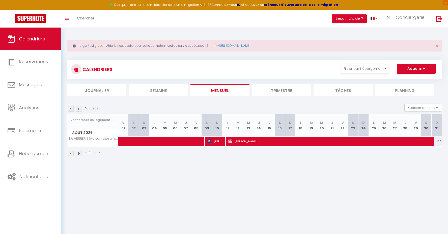
click at [70, 109] on img at bounding box center [71, 109] width 6 height 6
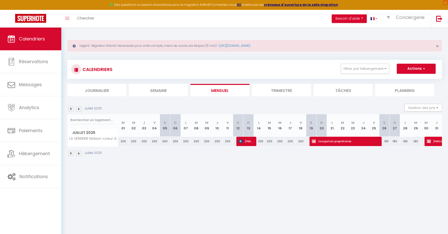
click at [70, 109] on img at bounding box center [71, 109] width 6 height 6
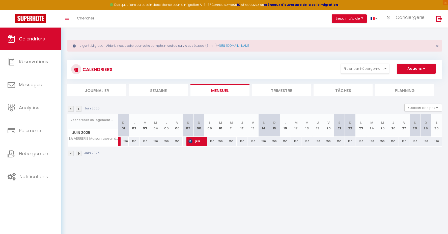
click at [80, 109] on img at bounding box center [79, 109] width 6 height 6
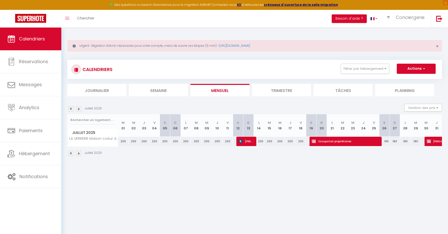
click at [81, 109] on img at bounding box center [79, 109] width 6 height 6
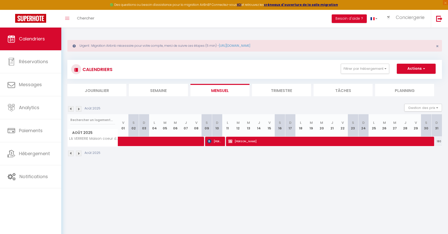
click at [81, 109] on img at bounding box center [79, 109] width 6 height 6
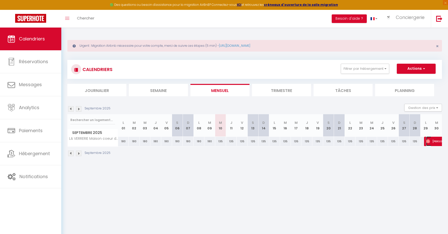
click at [439, 142] on span "[PERSON_NAME]" at bounding box center [437, 141] width 23 height 10
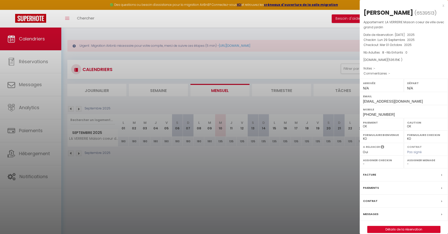
click at [164, 56] on div at bounding box center [224, 117] width 448 height 234
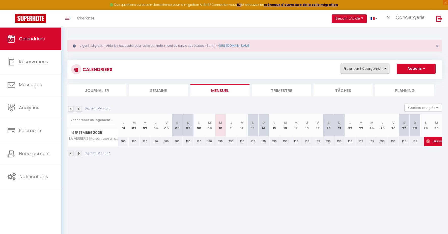
click at [363, 70] on button "Filtrer par hébergement" at bounding box center [365, 69] width 48 height 10
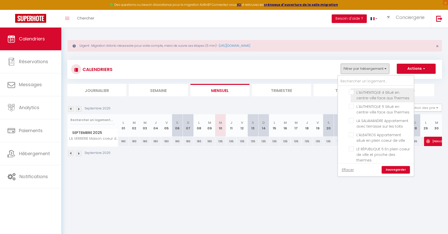
scroll to position [246, 0]
click at [351, 130] on input "L'ALBATROS Appartement situé en plein coeur de ville" at bounding box center [380, 132] width 63 height 5
click at [393, 169] on link "Sauvegarder" at bounding box center [396, 170] width 28 height 8
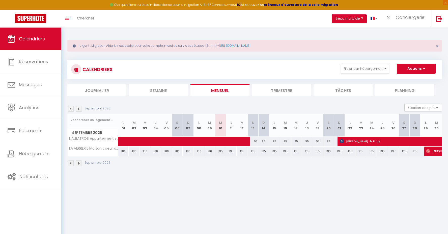
click at [71, 109] on img at bounding box center [71, 109] width 6 height 6
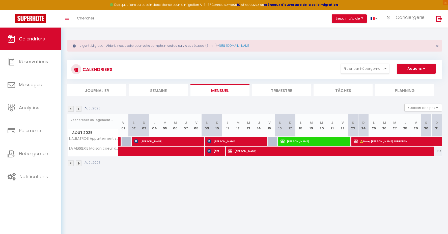
click at [71, 109] on img at bounding box center [71, 109] width 6 height 6
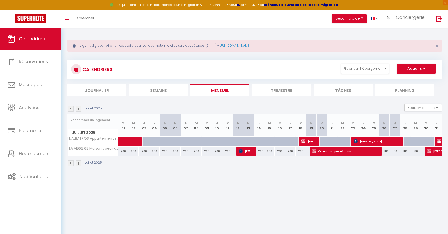
click at [71, 109] on img at bounding box center [71, 109] width 6 height 6
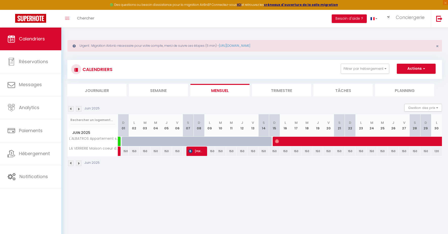
click at [72, 108] on img at bounding box center [71, 109] width 6 height 6
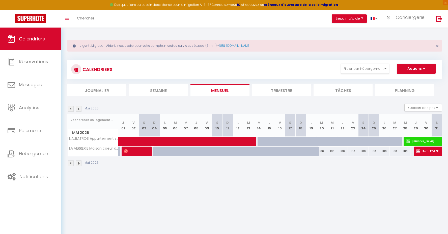
click at [72, 108] on img at bounding box center [71, 109] width 6 height 6
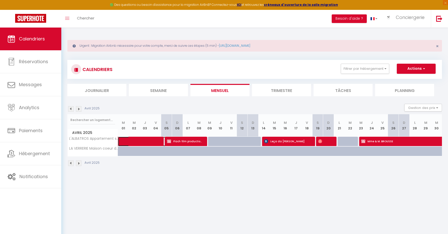
click at [147, 142] on span at bounding box center [147, 142] width 46 height 10
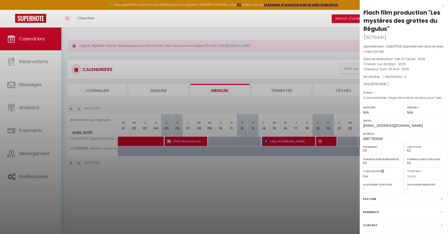
click at [444, 5] on div "x" at bounding box center [402, 6] width 85 height 6
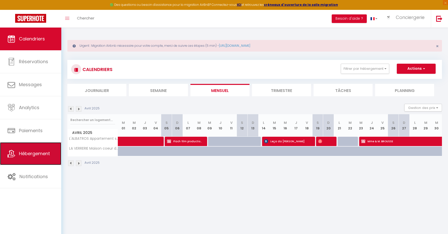
click at [28, 152] on span "Hébergement" at bounding box center [34, 153] width 31 height 6
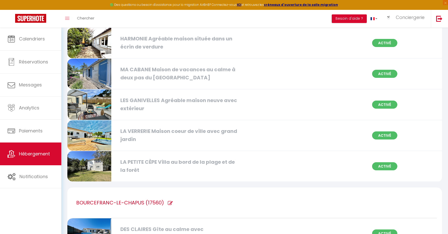
scroll to position [1806, 0]
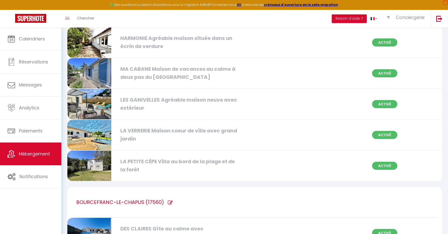
click at [137, 131] on div "LA VERRERIE Maison coeur de ville avec grand jardin" at bounding box center [178, 135] width 121 height 16
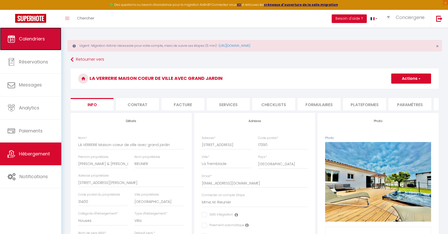
click at [27, 41] on span "Calendriers" at bounding box center [32, 39] width 26 height 6
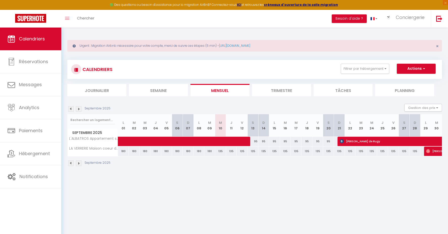
click at [71, 108] on img at bounding box center [71, 109] width 6 height 6
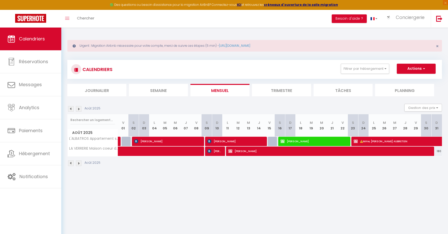
click at [71, 108] on img at bounding box center [71, 109] width 6 height 6
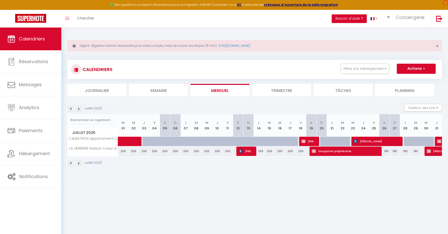
click at [78, 110] on img at bounding box center [79, 109] width 6 height 6
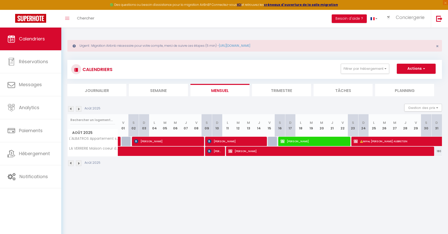
click at [71, 109] on img at bounding box center [71, 109] width 6 height 6
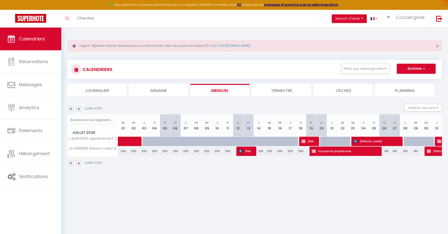
click at [77, 108] on img at bounding box center [79, 109] width 6 height 6
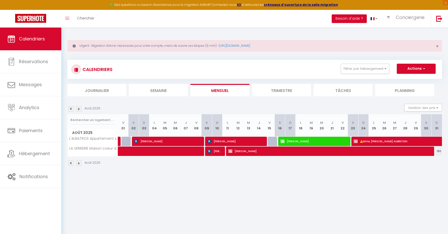
click at [72, 109] on img at bounding box center [71, 109] width 6 height 6
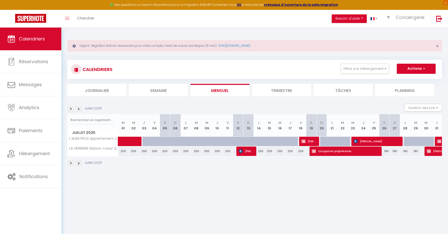
click at [79, 109] on img at bounding box center [79, 109] width 6 height 6
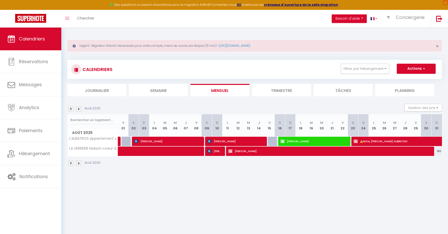
click at [78, 108] on img at bounding box center [79, 109] width 6 height 6
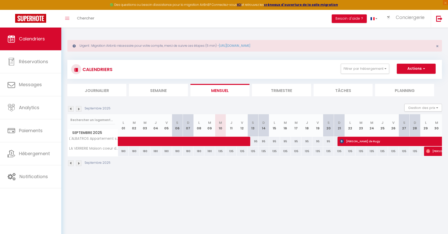
click at [184, 103] on section "Septembre 2025 Gestion des prix Nb Nuits minimum Règles Disponibilité Septembre…" at bounding box center [254, 135] width 375 height 72
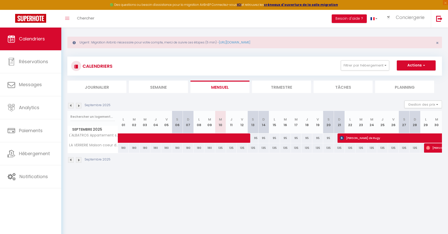
scroll to position [5, 0]
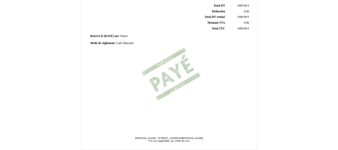
scroll to position [154, 0]
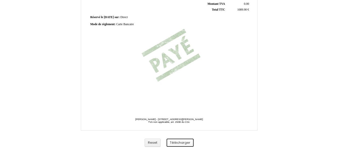
click at [177, 142] on button "Télécharger" at bounding box center [180, 143] width 27 height 8
